Goal: Navigation & Orientation: Find specific page/section

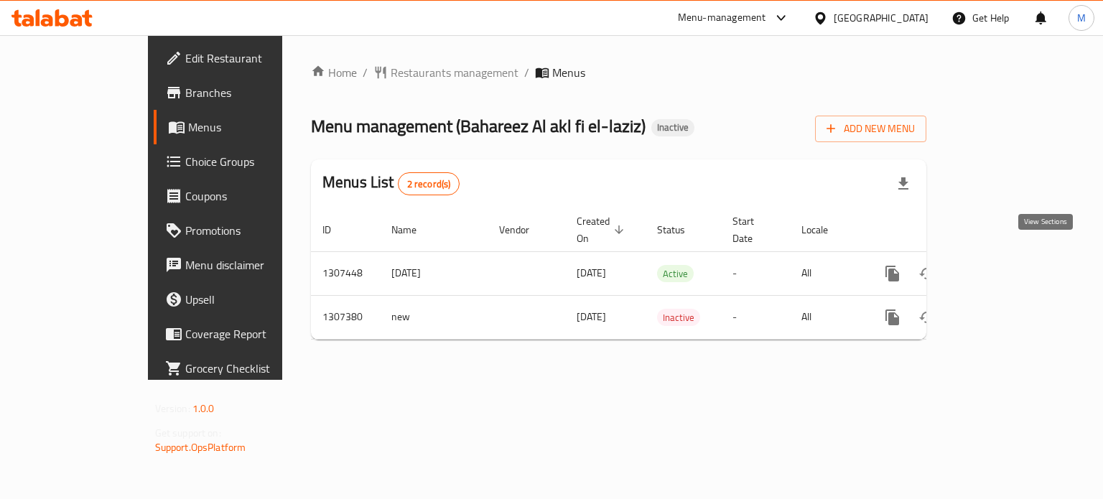
click at [1005, 265] on icon "enhanced table" at bounding box center [996, 273] width 17 height 17
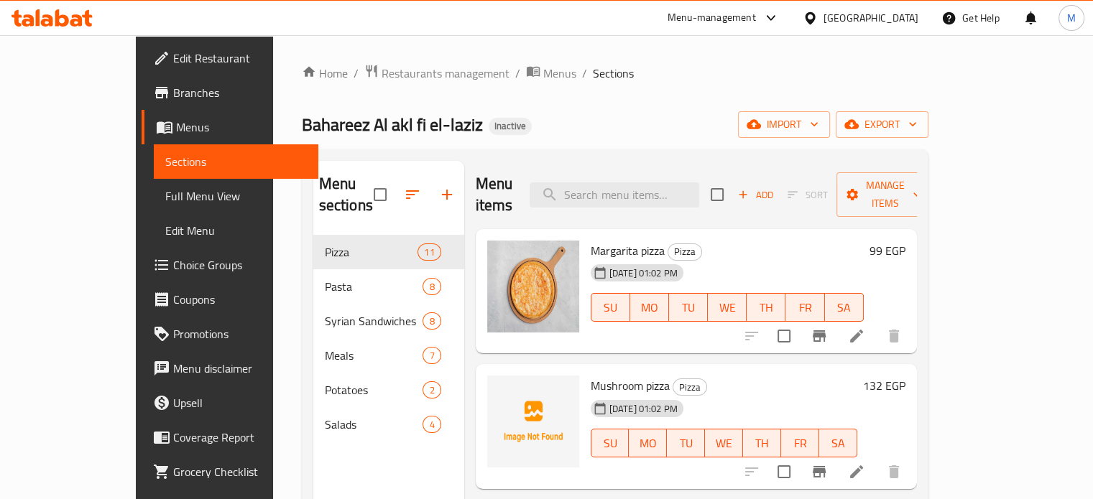
click at [165, 194] on span "Full Menu View" at bounding box center [236, 195] width 142 height 17
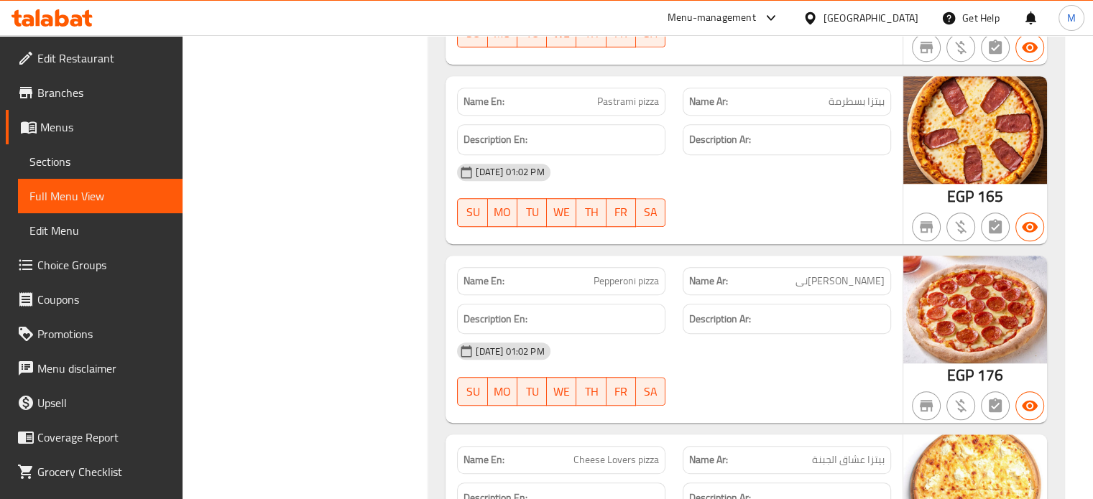
scroll to position [1073, 0]
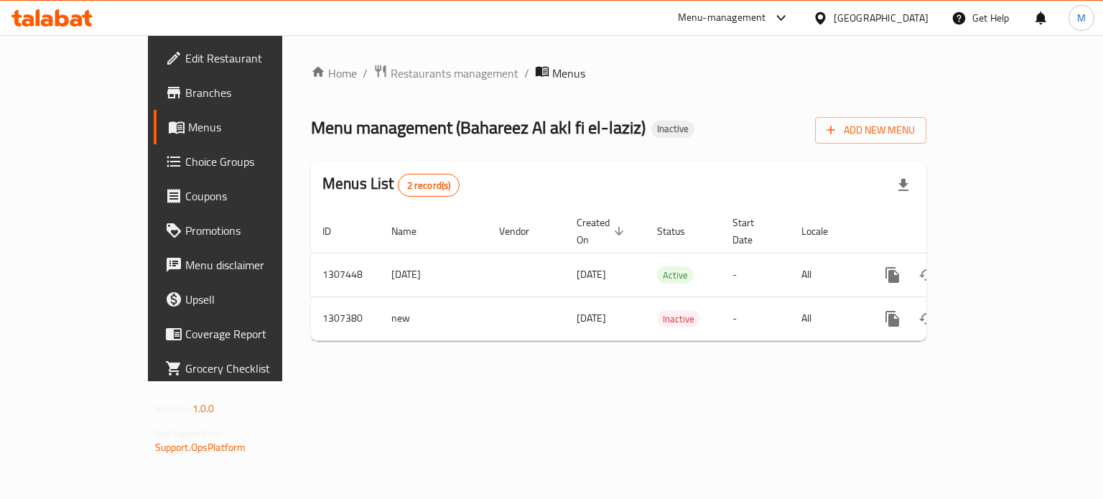
click at [328, 85] on div "Home / Restaurants management / Menus Menu management ( Bahareez Al akl fi el-l…" at bounding box center [619, 208] width 616 height 289
click at [391, 71] on span "Restaurants management" at bounding box center [455, 73] width 128 height 17
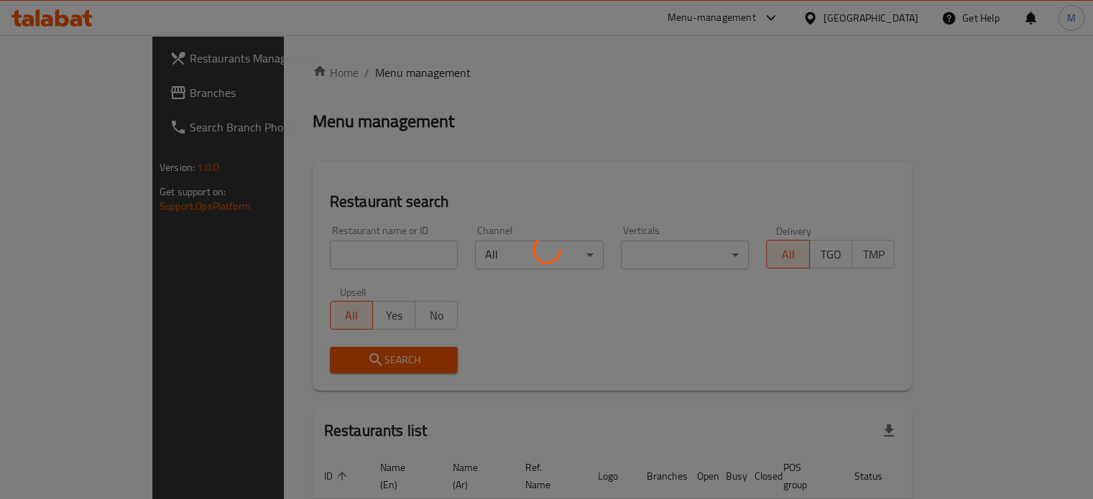
click at [102, 94] on div at bounding box center [546, 249] width 1093 height 499
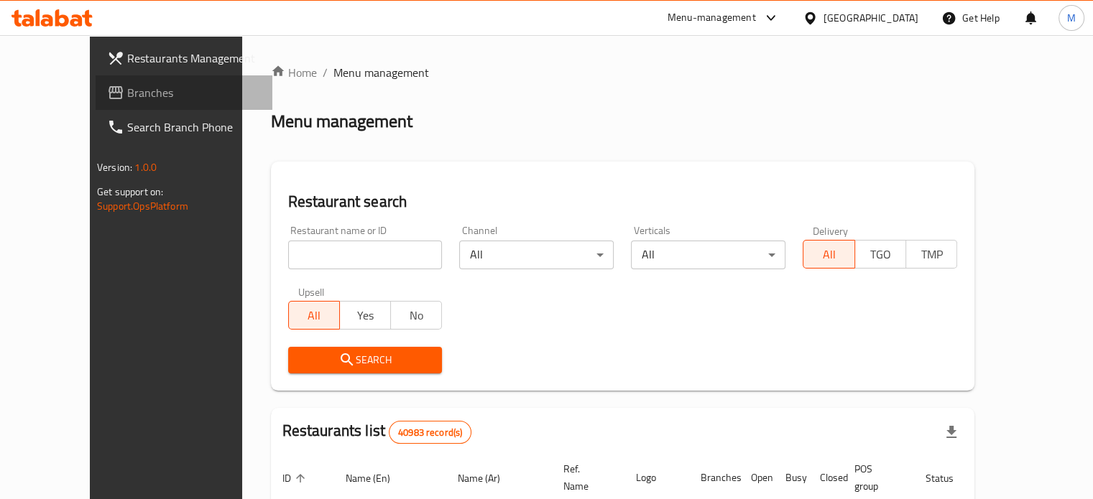
click at [127, 94] on span "Branches" at bounding box center [194, 92] width 134 height 17
